Goal: Register for event/course

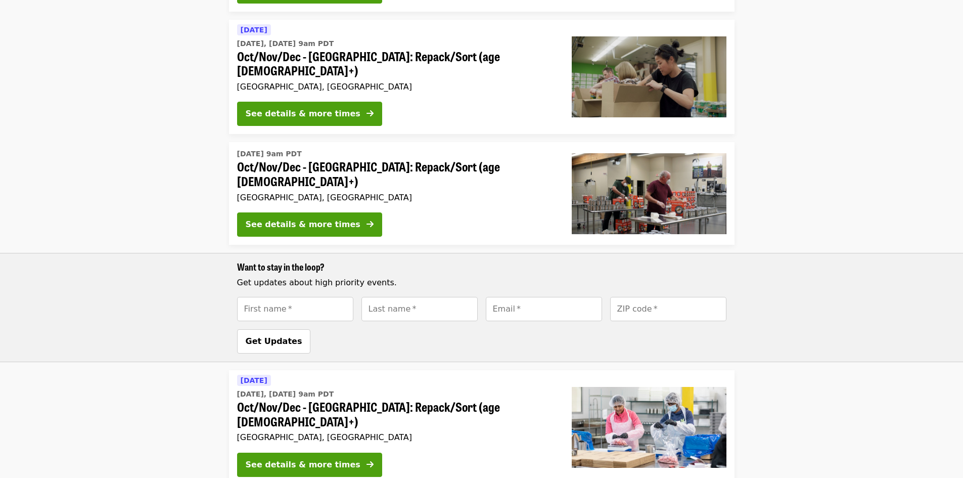
scroll to position [202, 0]
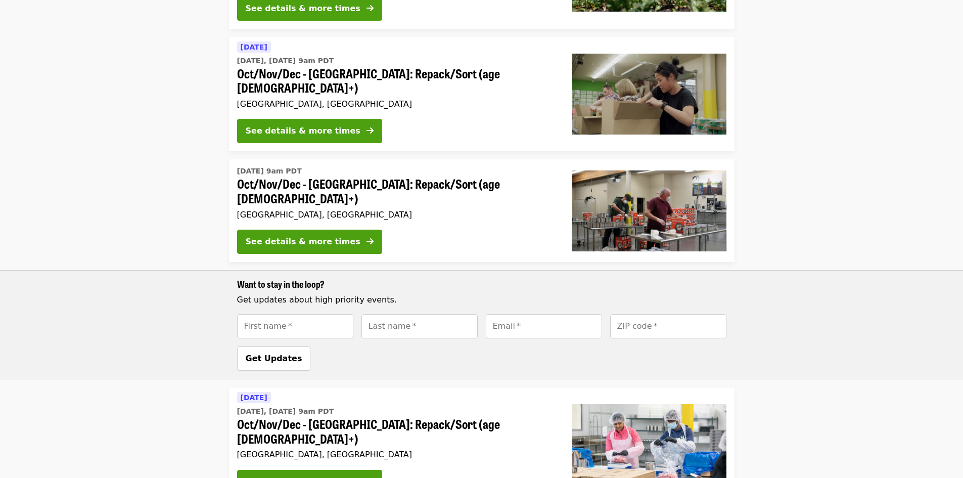
click at [407, 193] on div "[DATE] 9am PDT Oct/Nov/Dec - [GEOGRAPHIC_DATA]: Repack/Sort (age [DEMOGRAPHIC_D…" at bounding box center [396, 192] width 318 height 58
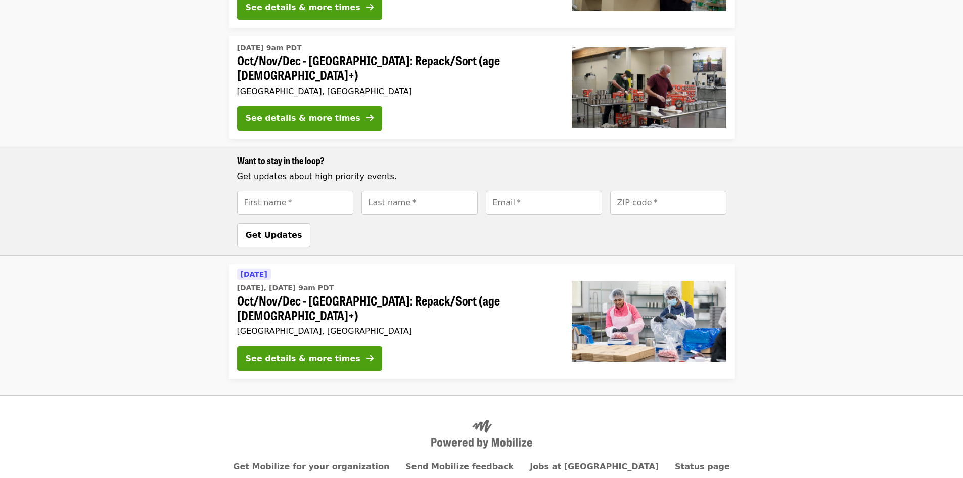
scroll to position [237, 0]
